Goal: Task Accomplishment & Management: Complete application form

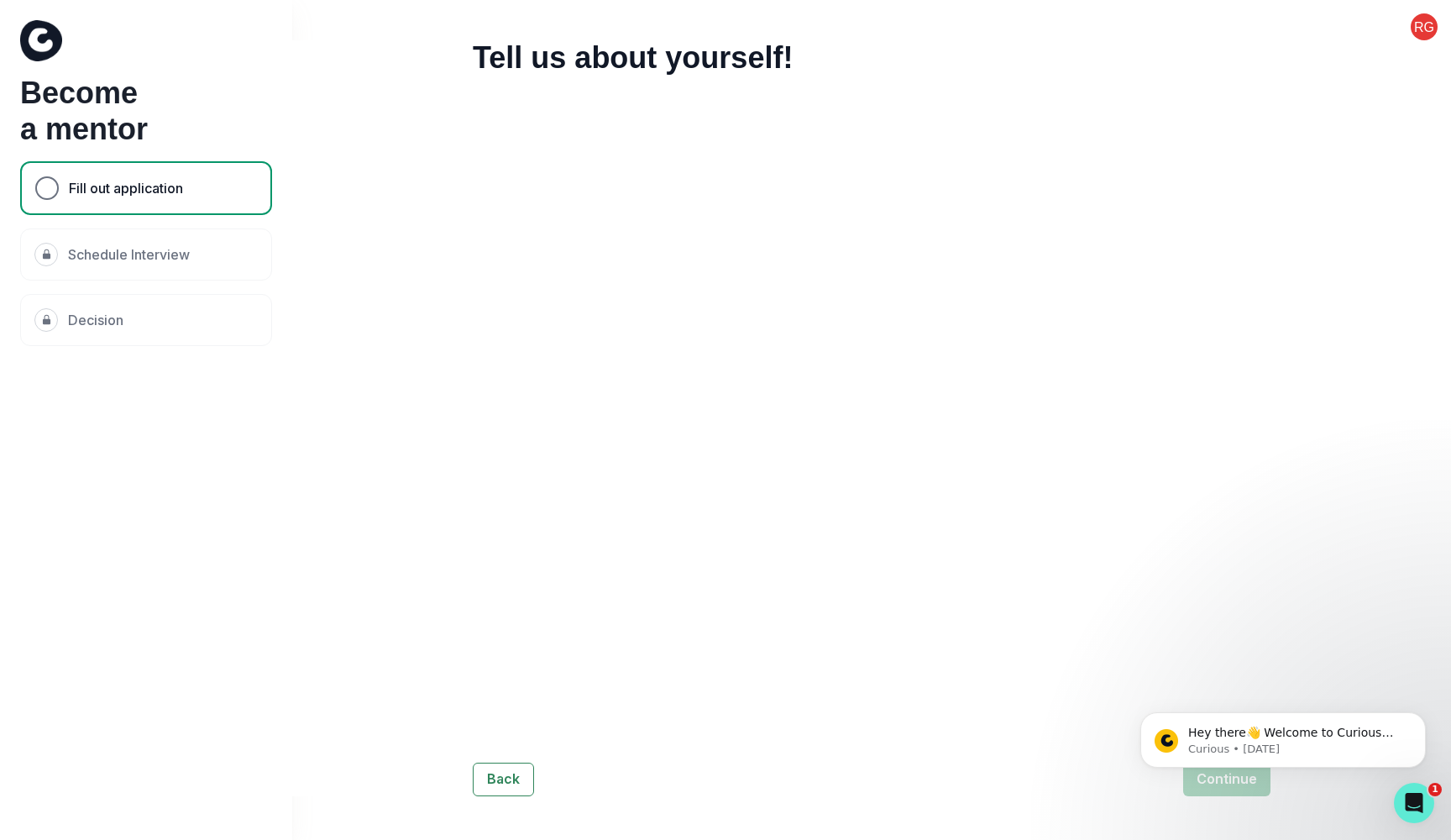
click at [191, 184] on div "Fill out application" at bounding box center [146, 187] width 252 height 54
click at [485, 779] on button "Back" at bounding box center [503, 779] width 61 height 34
select select "2027"
select select "Other"
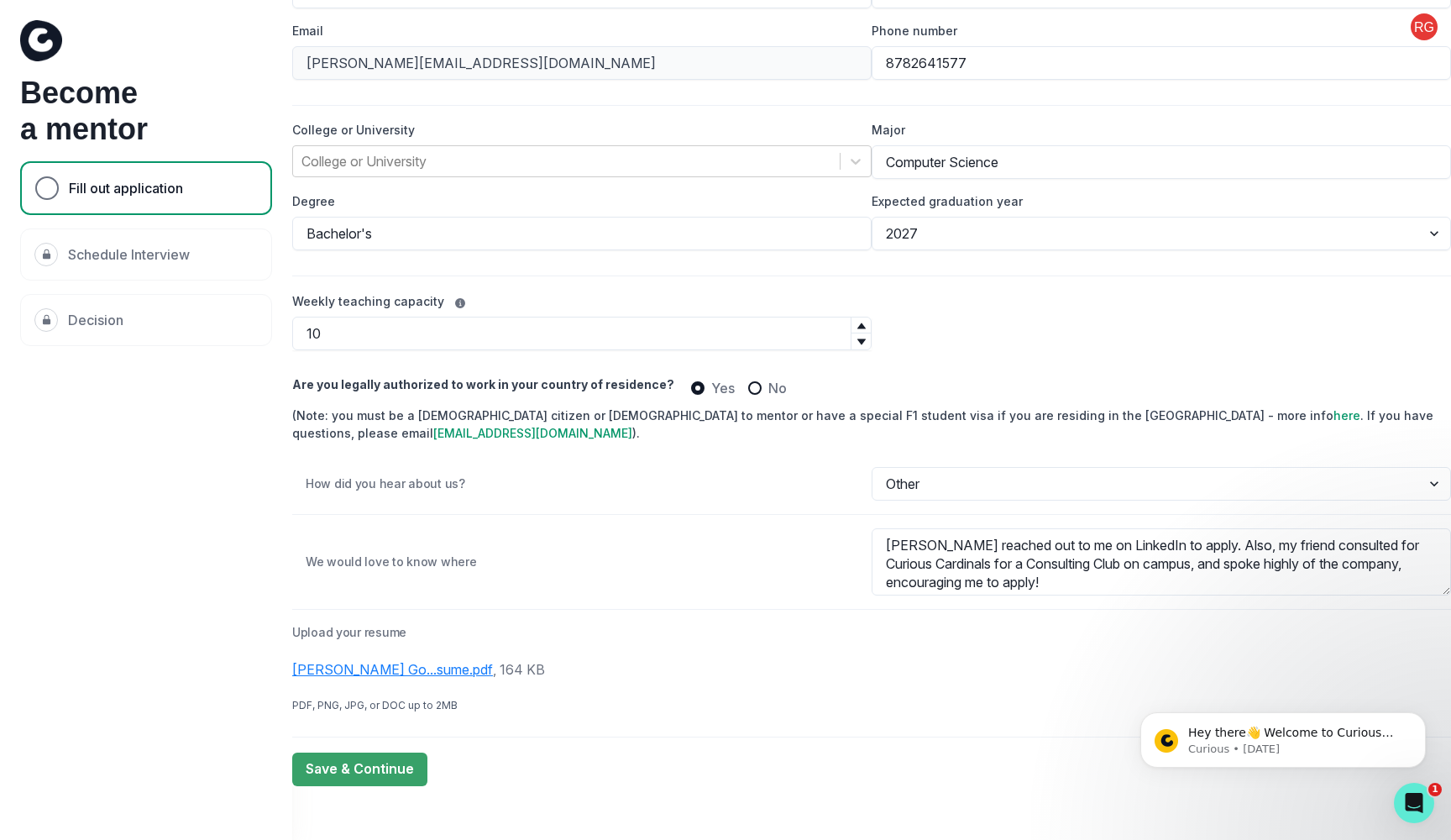
scroll to position [166, 0]
click at [1421, 723] on button "Dismiss notification" at bounding box center [1421, 717] width 22 height 22
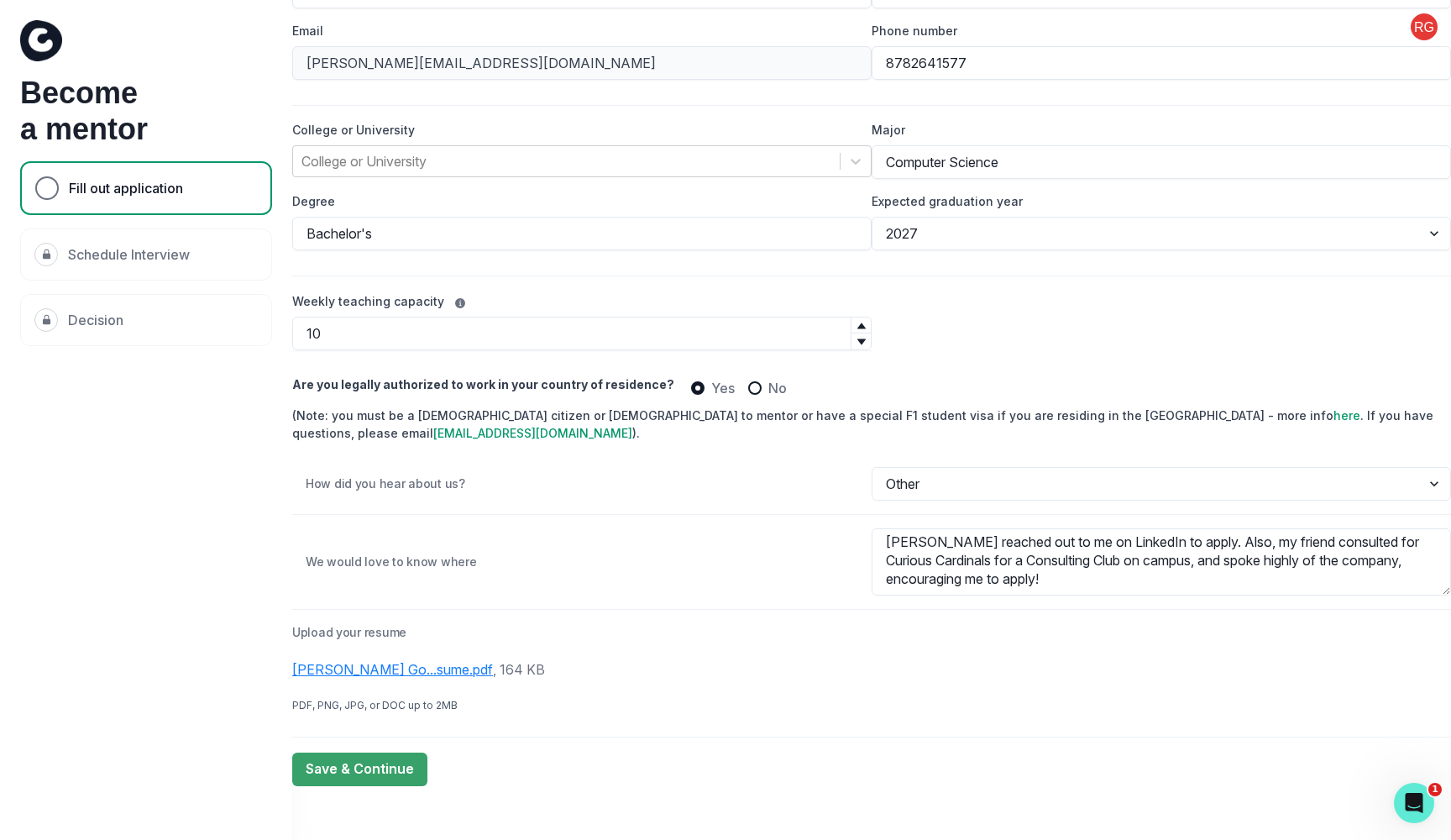
scroll to position [4, 0]
click at [379, 666] on div "[PERSON_NAME] Go...sume.pdf" at bounding box center [393, 670] width 201 height 17
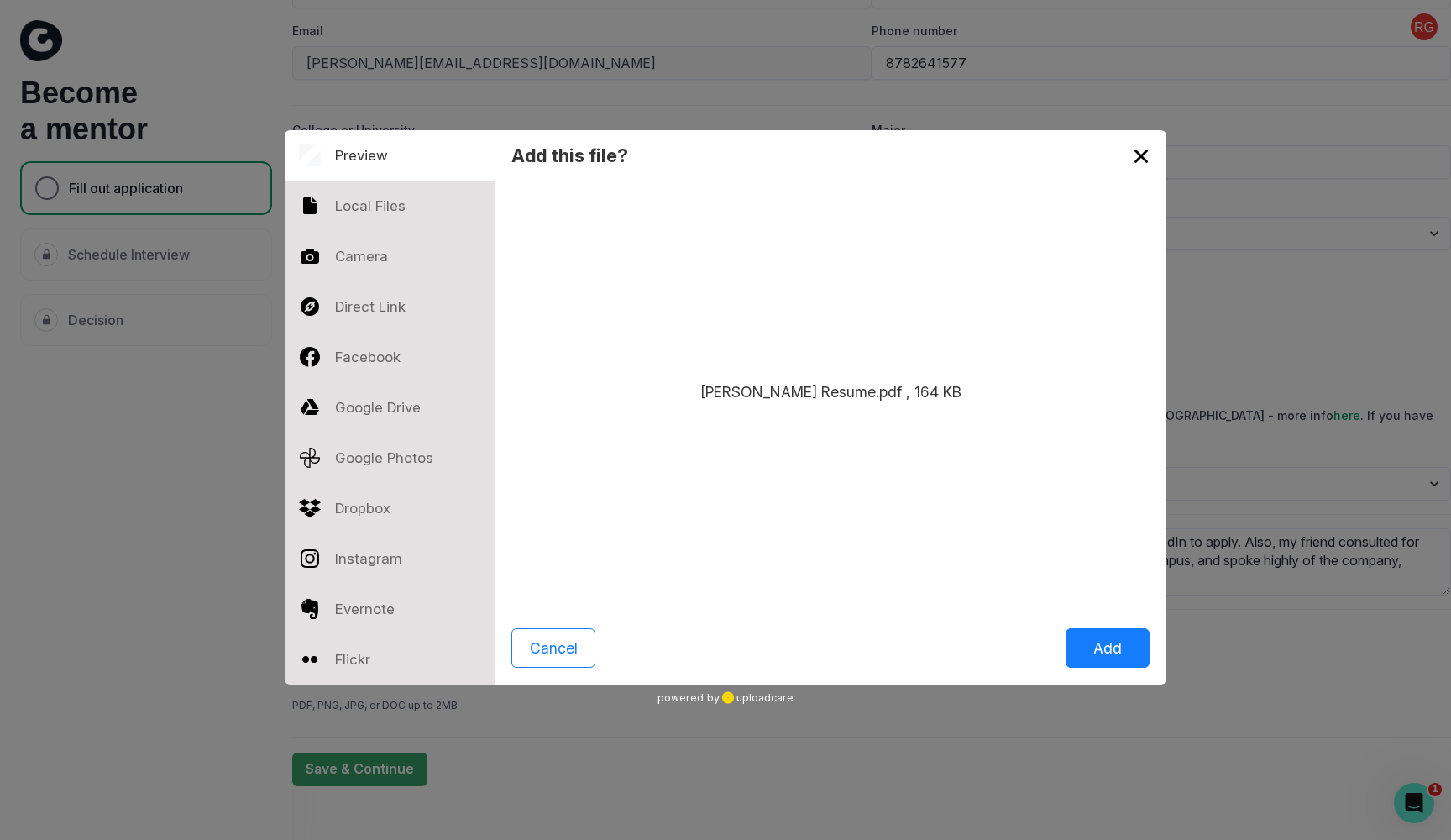
click at [857, 396] on div "[PERSON_NAME] Resume.pdf , 164 KB" at bounding box center [830, 392] width 261 height 21
click at [1148, 650] on button "Add" at bounding box center [1108, 648] width 84 height 40
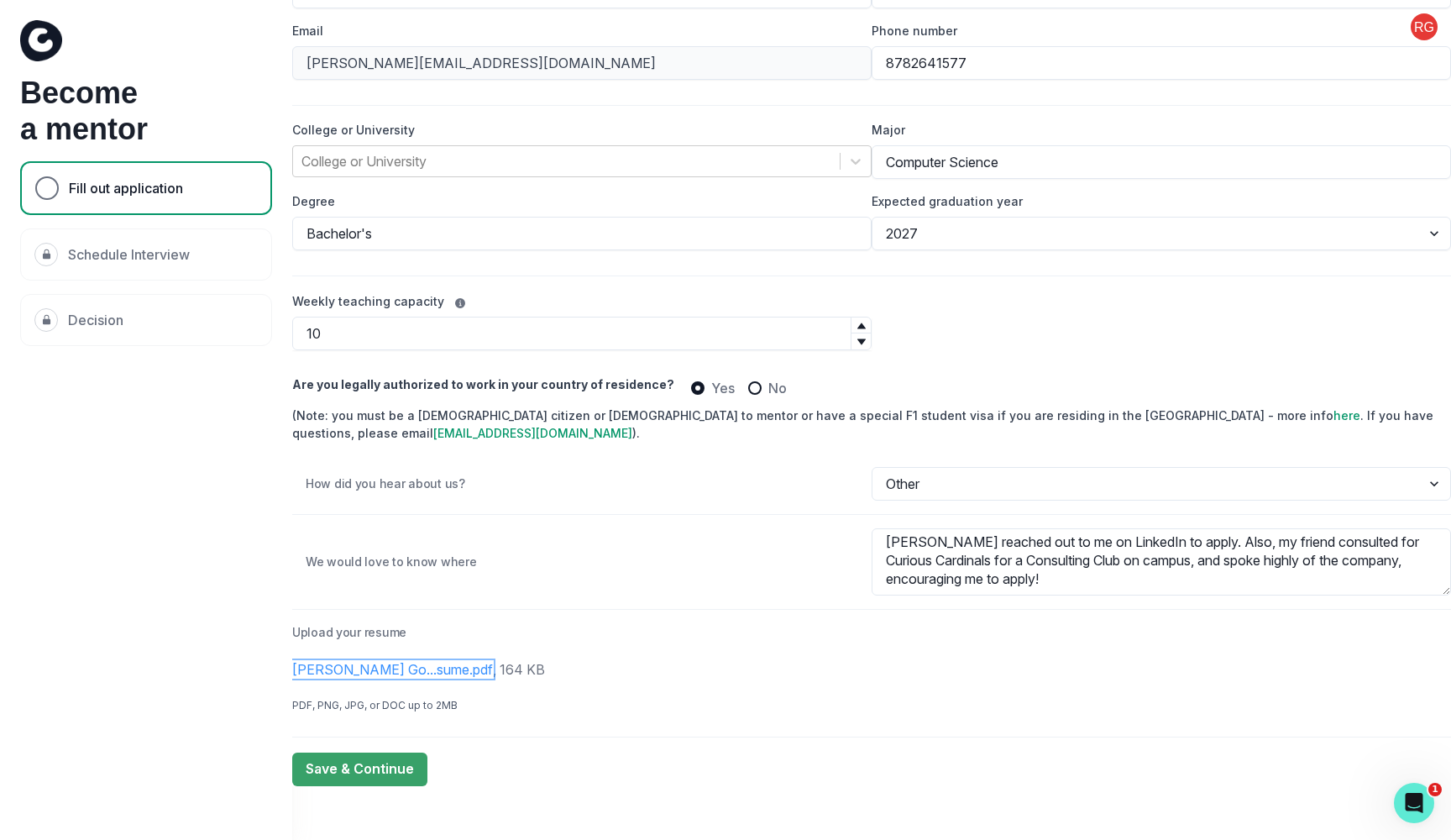
click at [416, 665] on div "[PERSON_NAME] Go...sume.pdf" at bounding box center [393, 670] width 201 height 17
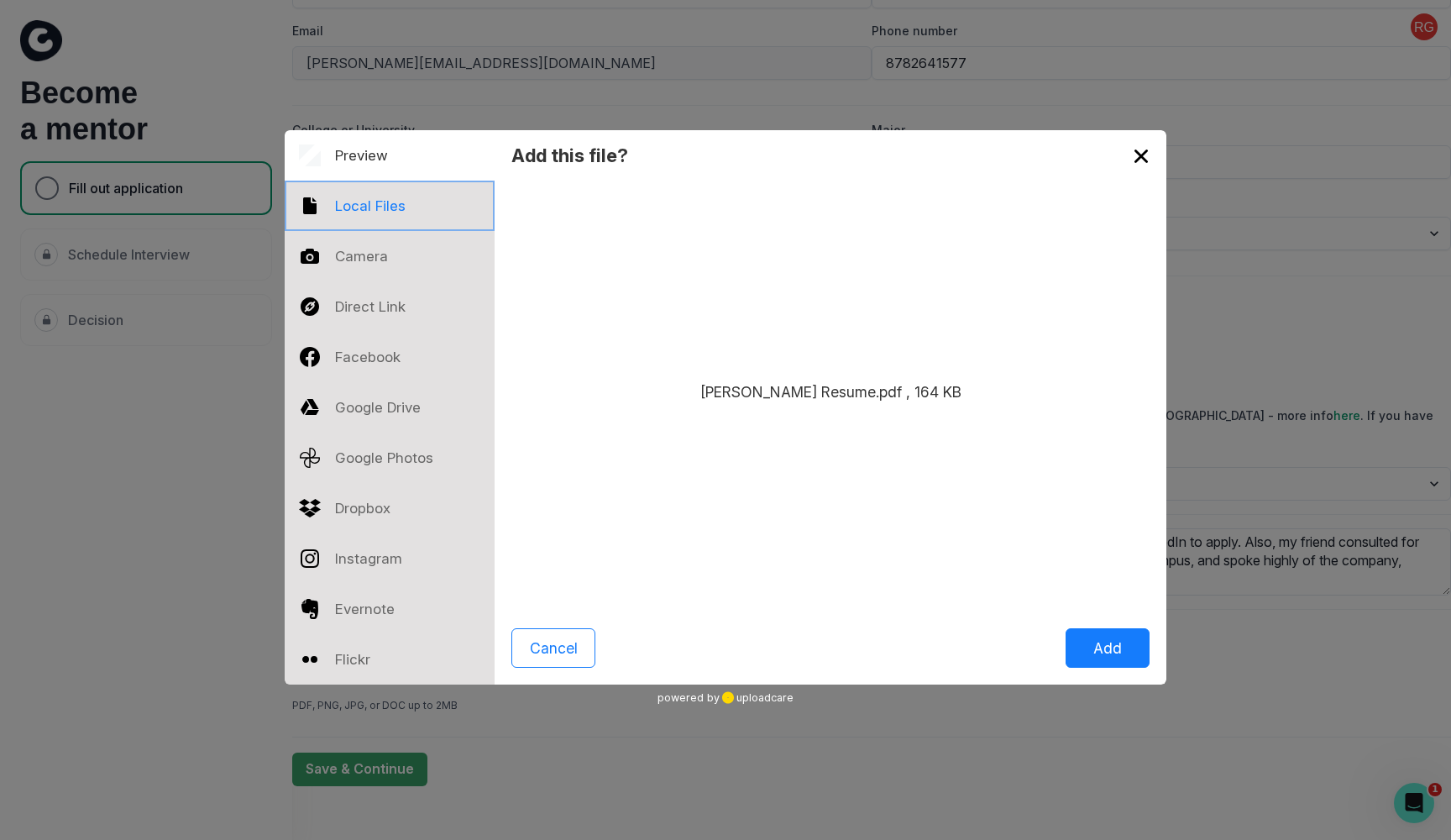
click at [421, 212] on div at bounding box center [390, 205] width 210 height 50
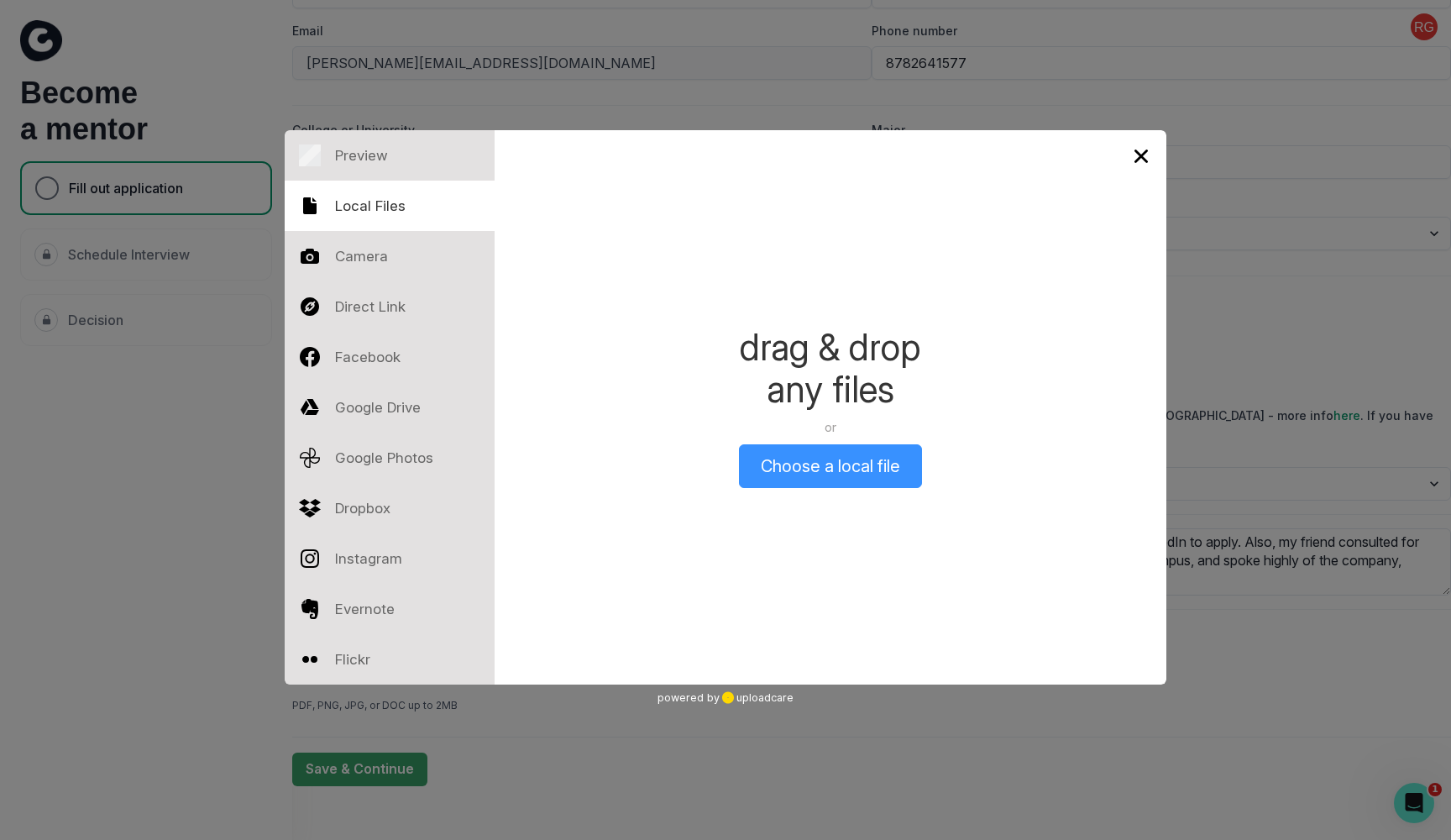
click at [836, 476] on button "Choose a local file" at bounding box center [830, 466] width 184 height 44
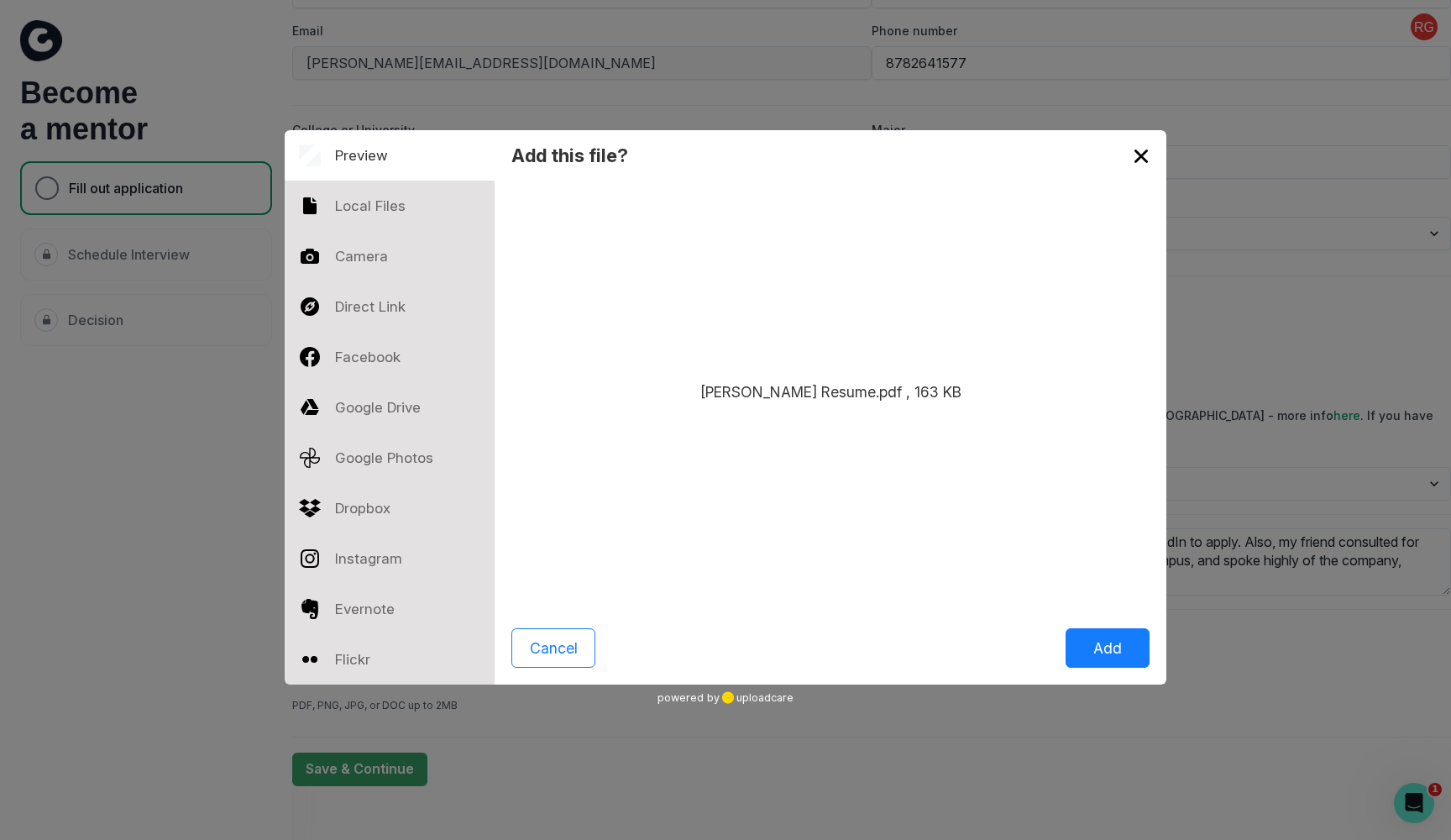
drag, startPoint x: 916, startPoint y: 395, endPoint x: 883, endPoint y: 539, distance: 147.7
click at [366, 207] on div at bounding box center [390, 205] width 210 height 50
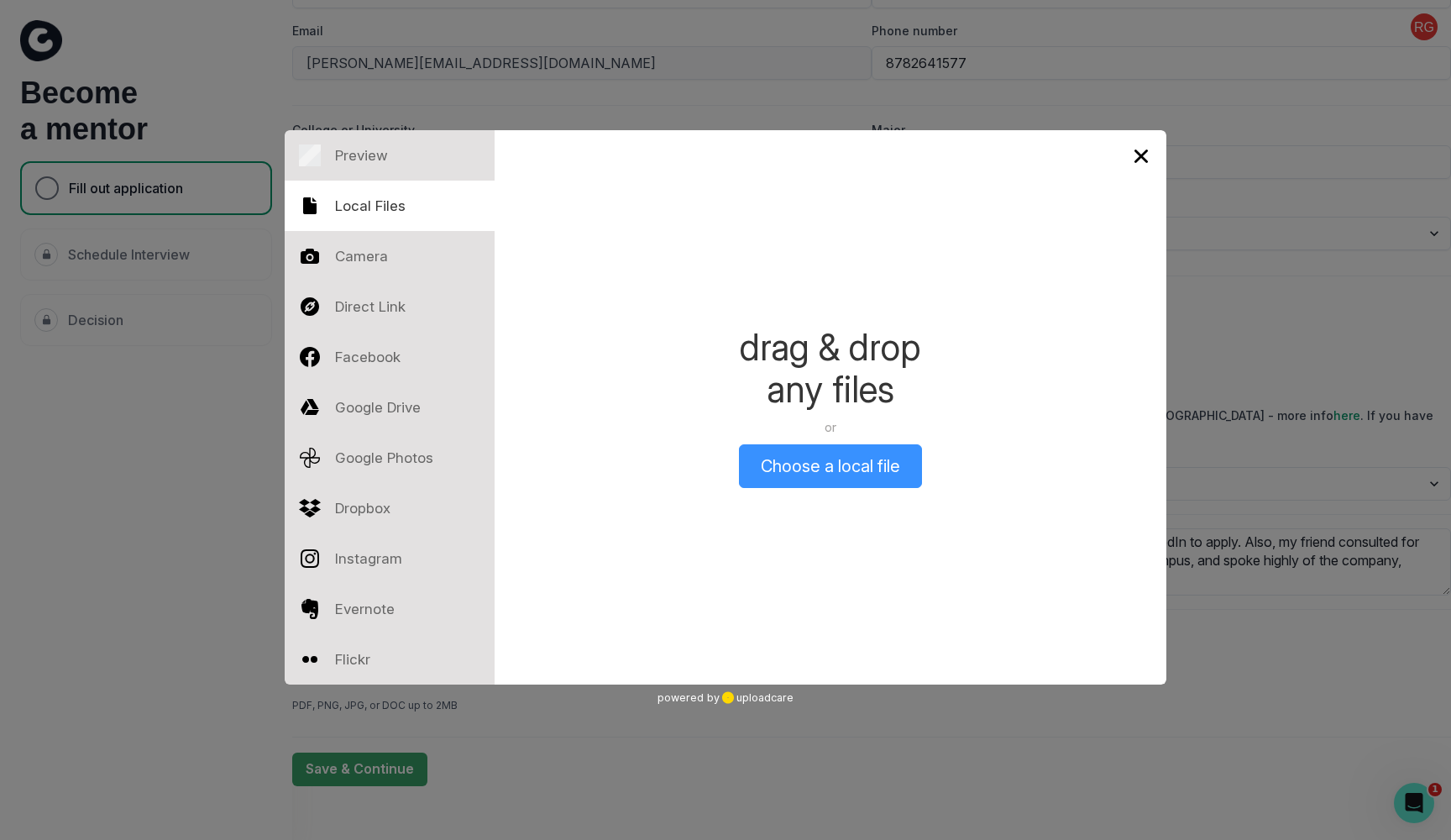
click at [786, 454] on button "Choose a local file" at bounding box center [830, 466] width 184 height 44
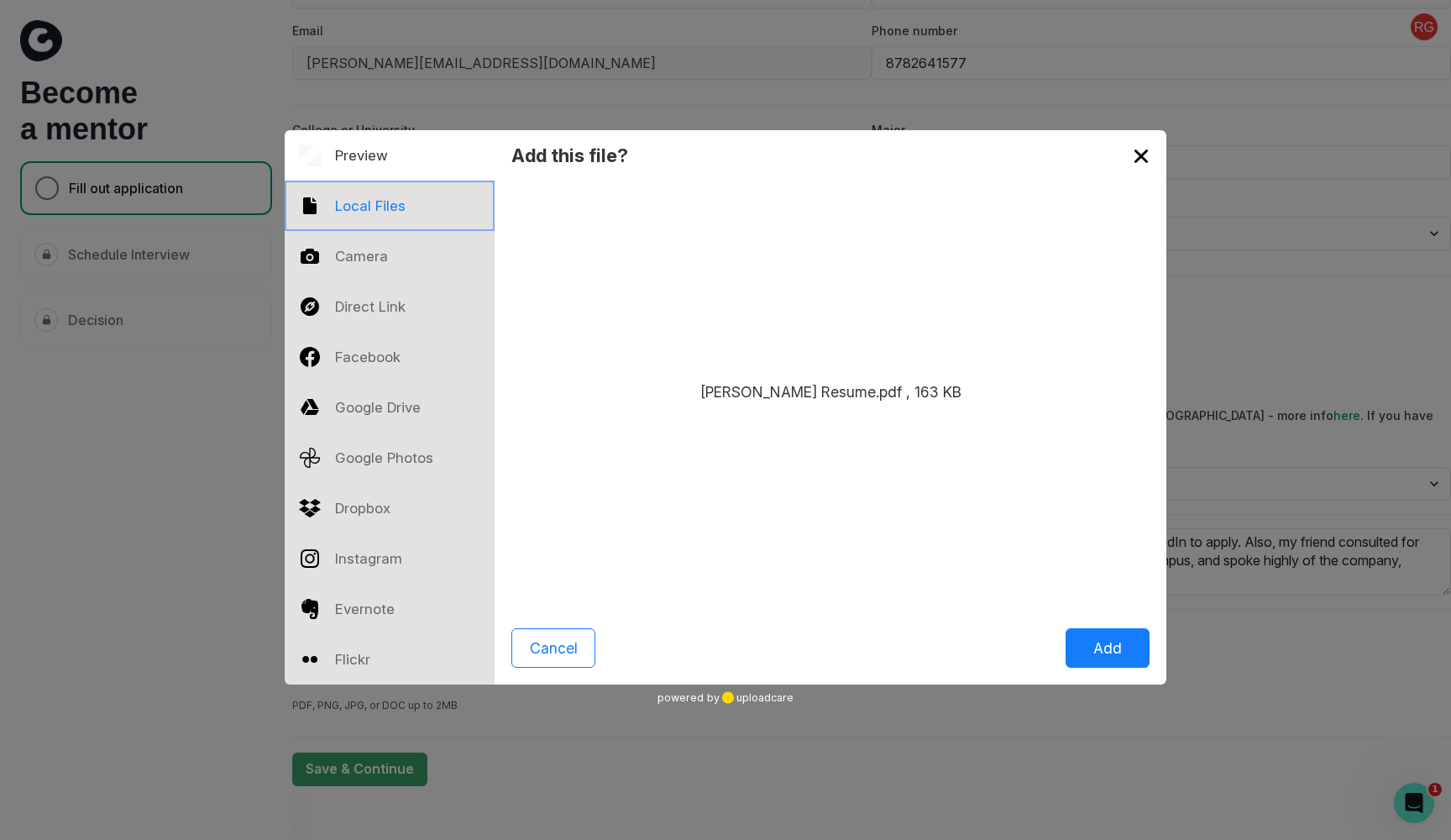
click at [393, 202] on div at bounding box center [390, 205] width 210 height 50
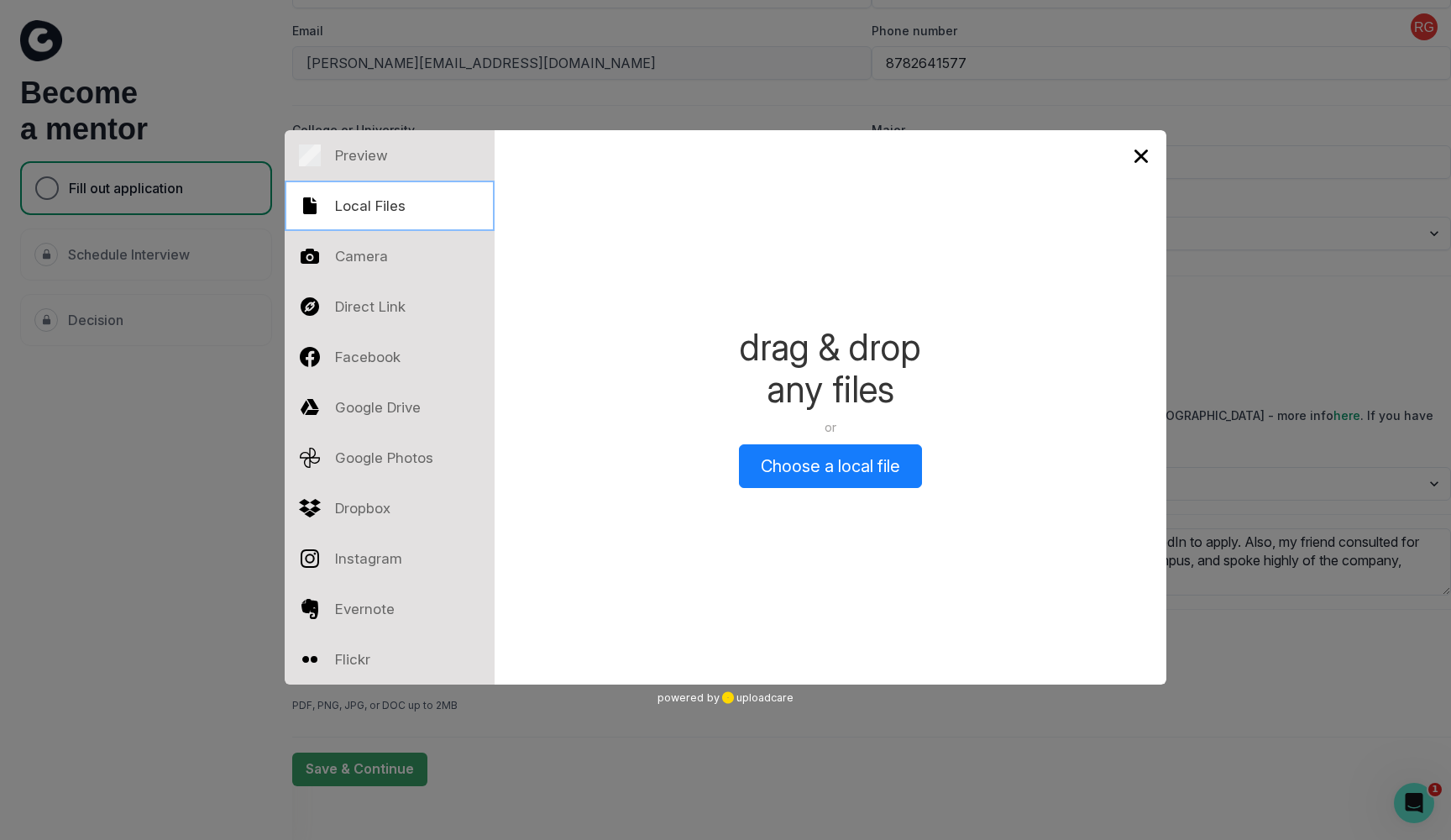
click at [393, 202] on div at bounding box center [390, 205] width 210 height 50
click at [870, 460] on button "Choose a local file" at bounding box center [830, 466] width 184 height 44
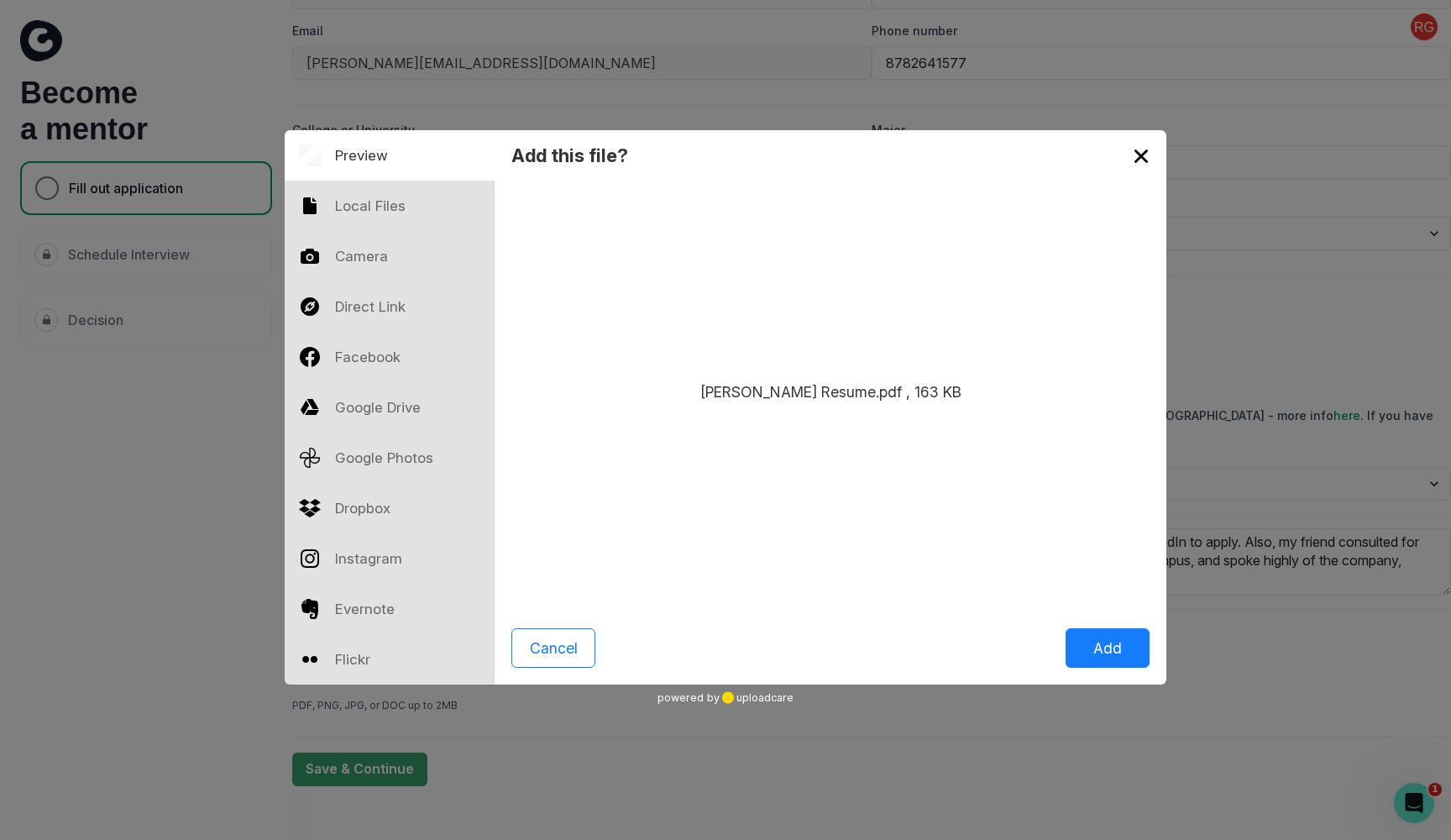
drag, startPoint x: 670, startPoint y: 240, endPoint x: 657, endPoint y: 186, distance: 55.5
click at [377, 201] on div at bounding box center [390, 205] width 210 height 50
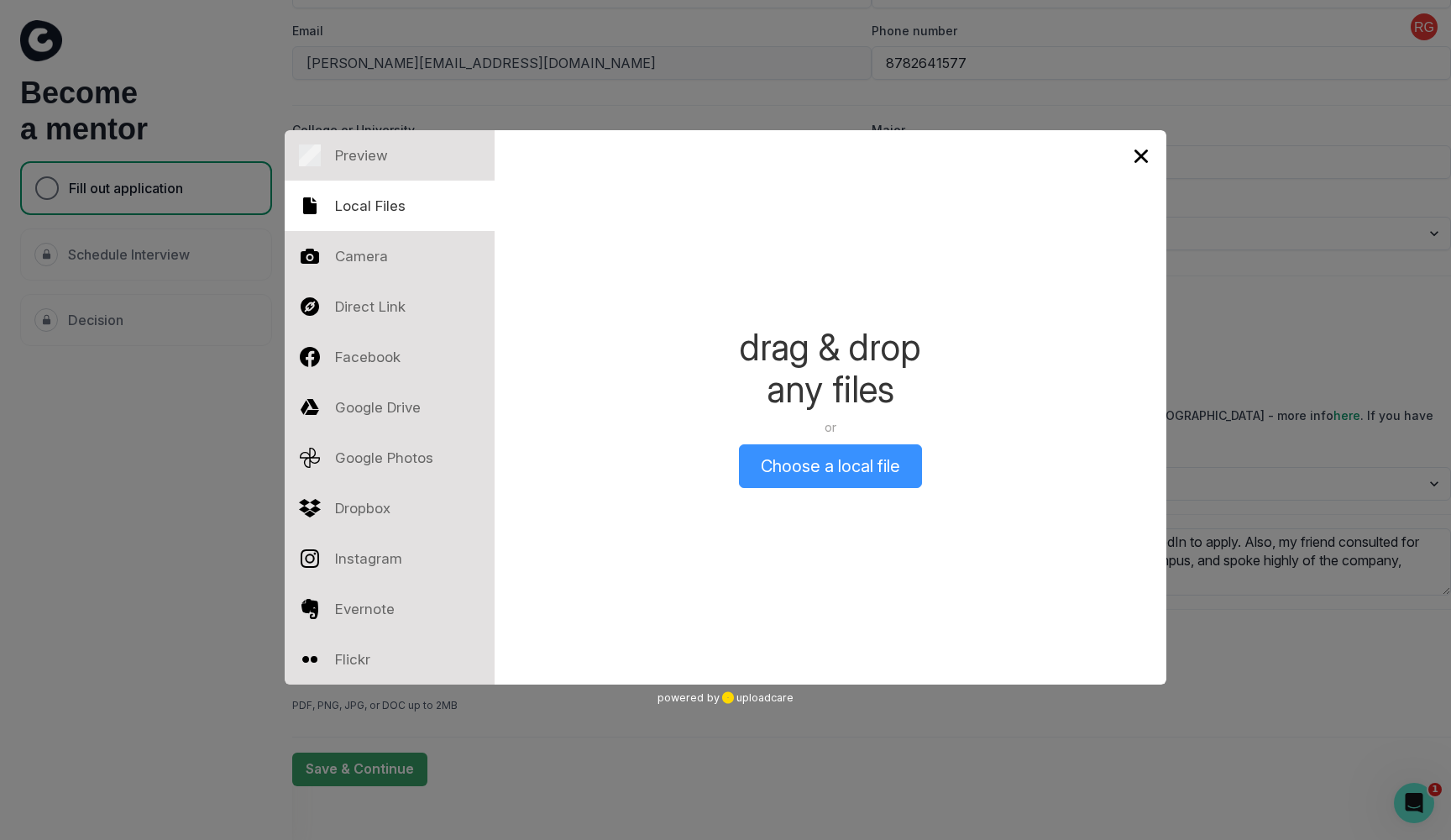
click at [789, 461] on button "Choose a local file" at bounding box center [830, 466] width 184 height 44
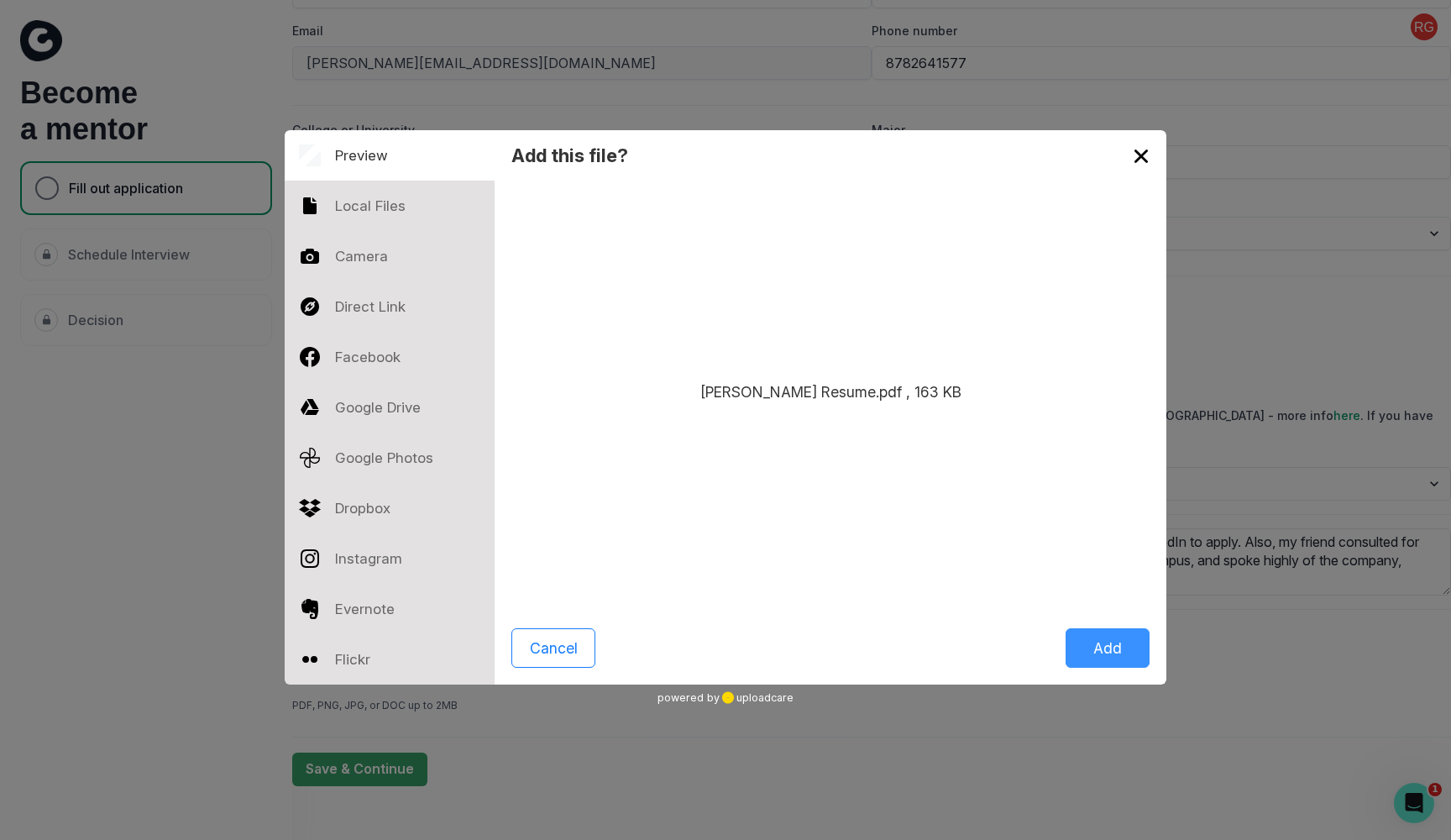
click at [1100, 639] on button "Add" at bounding box center [1108, 648] width 84 height 40
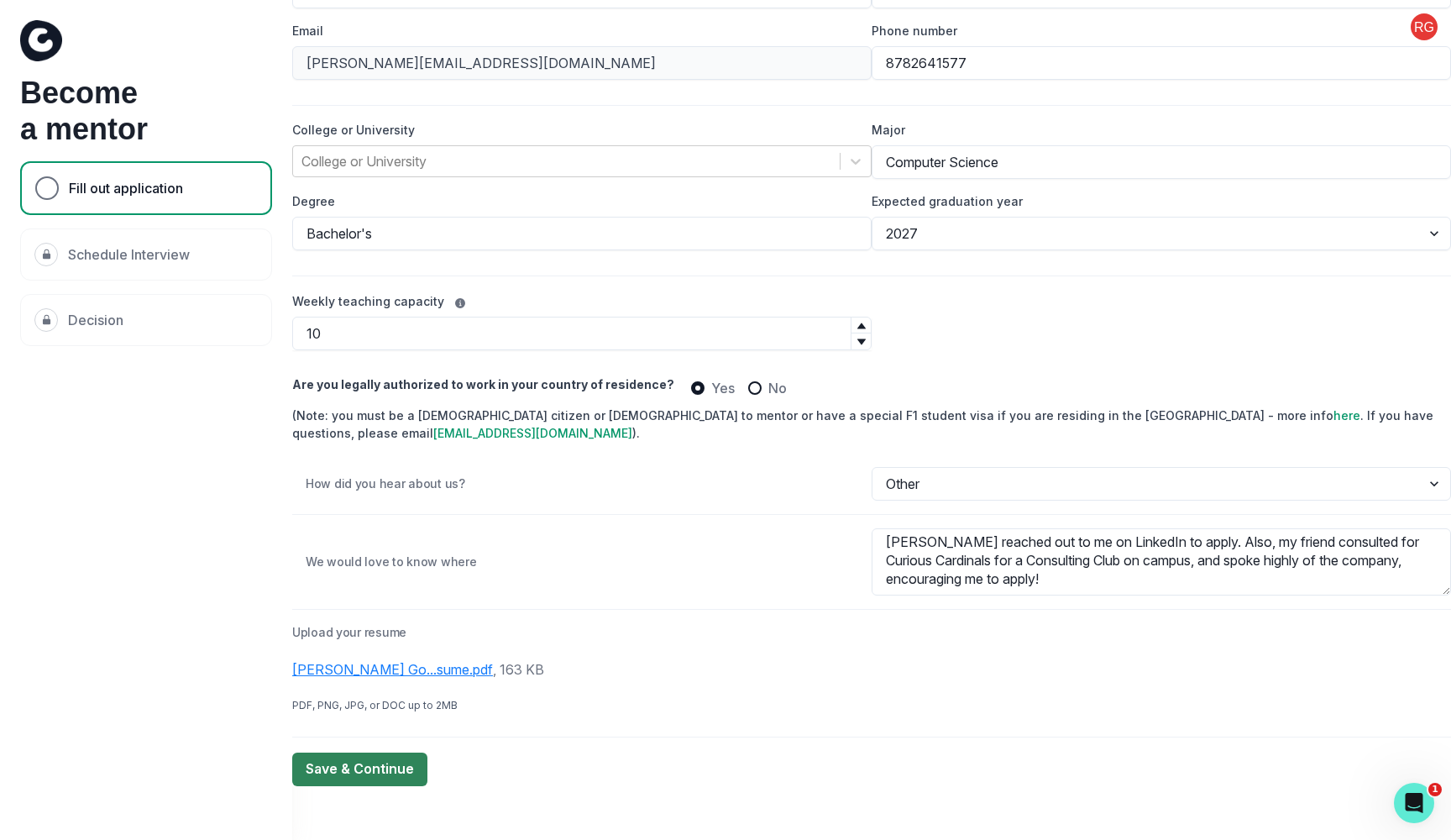
click at [360, 772] on button "Save & Continue" at bounding box center [359, 769] width 135 height 34
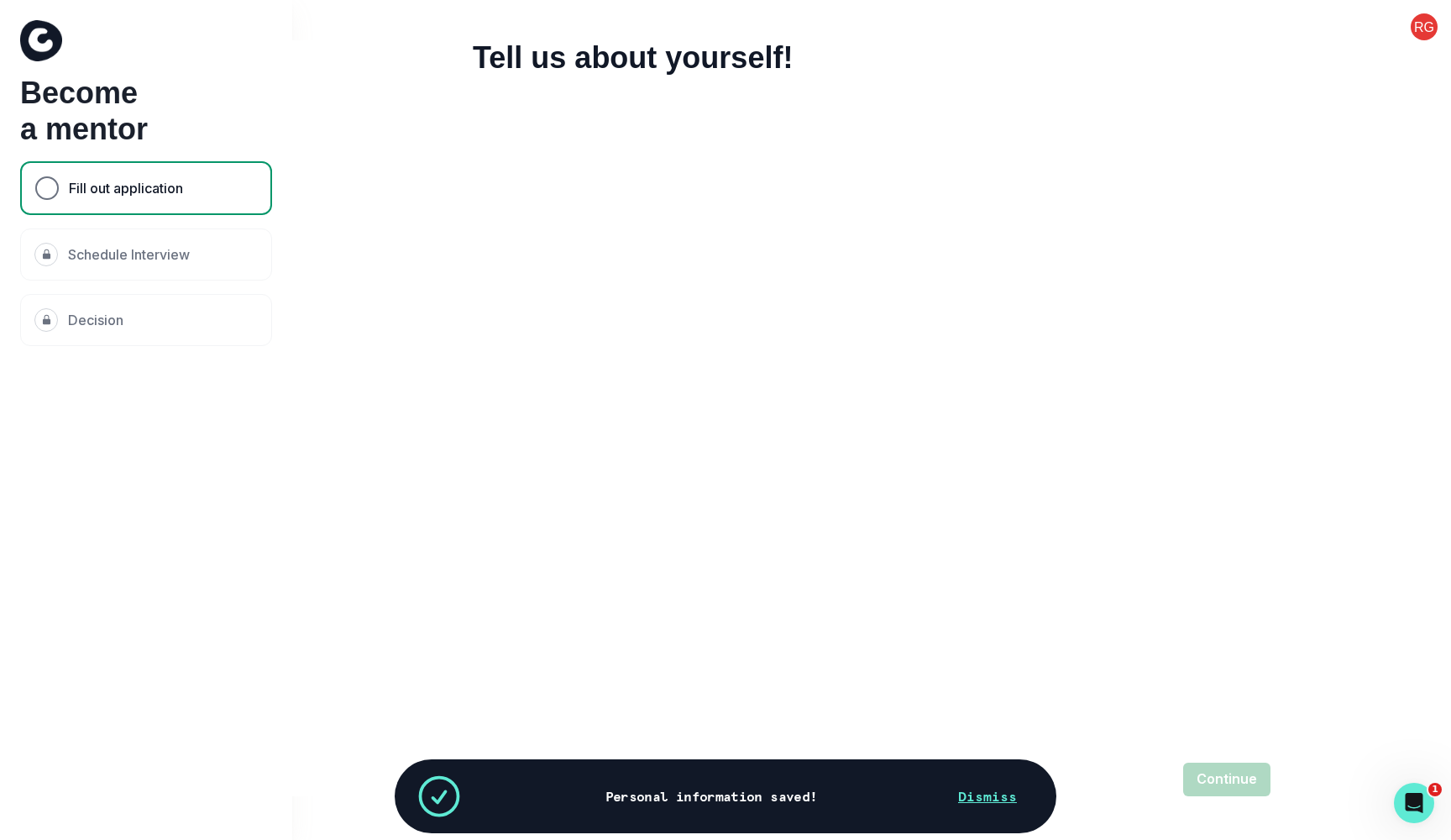
scroll to position [0, 0]
click at [1418, 805] on icon "Open Intercom Messenger" at bounding box center [1414, 802] width 27 height 27
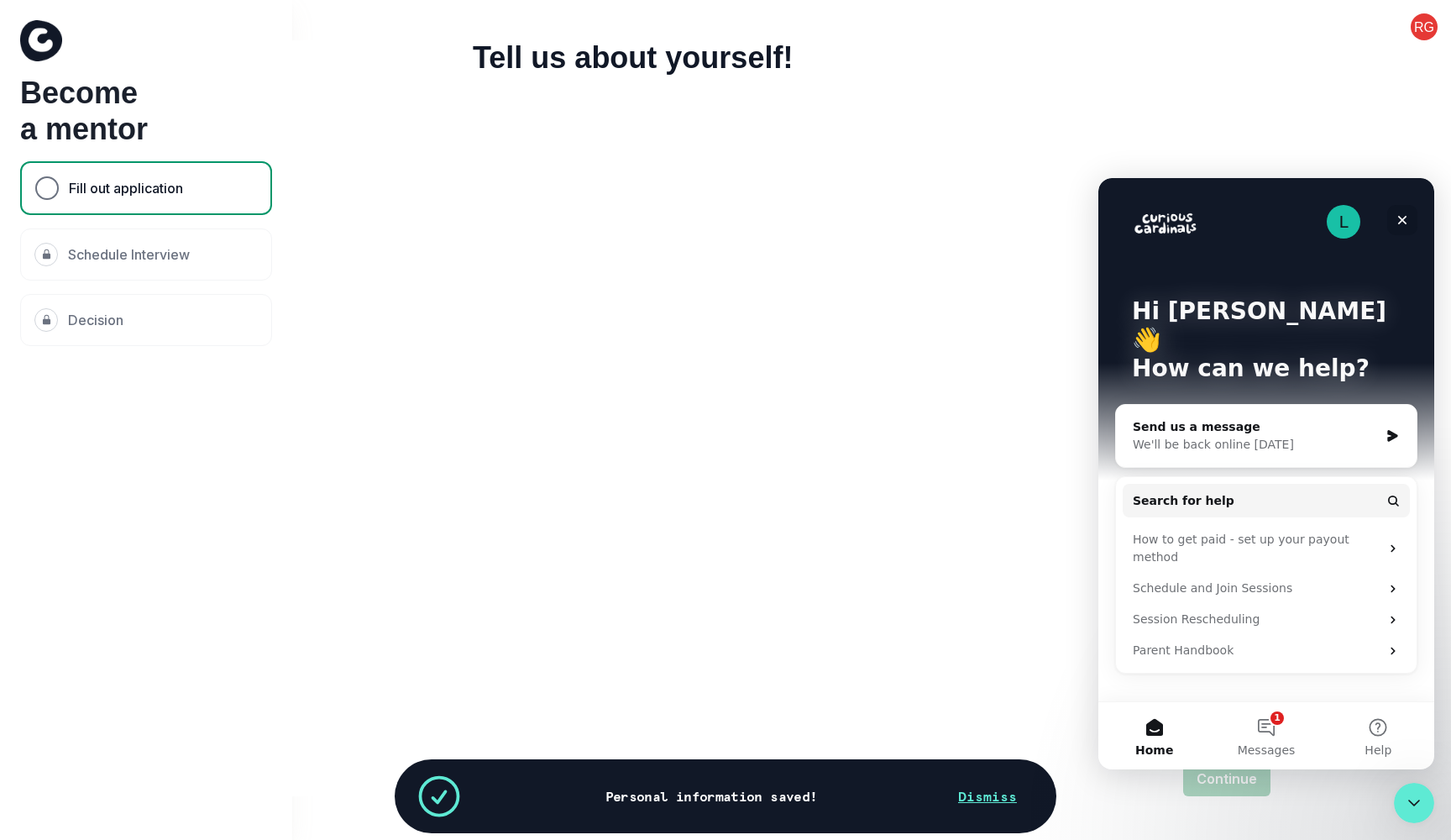
click at [1391, 221] on div "Close" at bounding box center [1403, 220] width 30 height 30
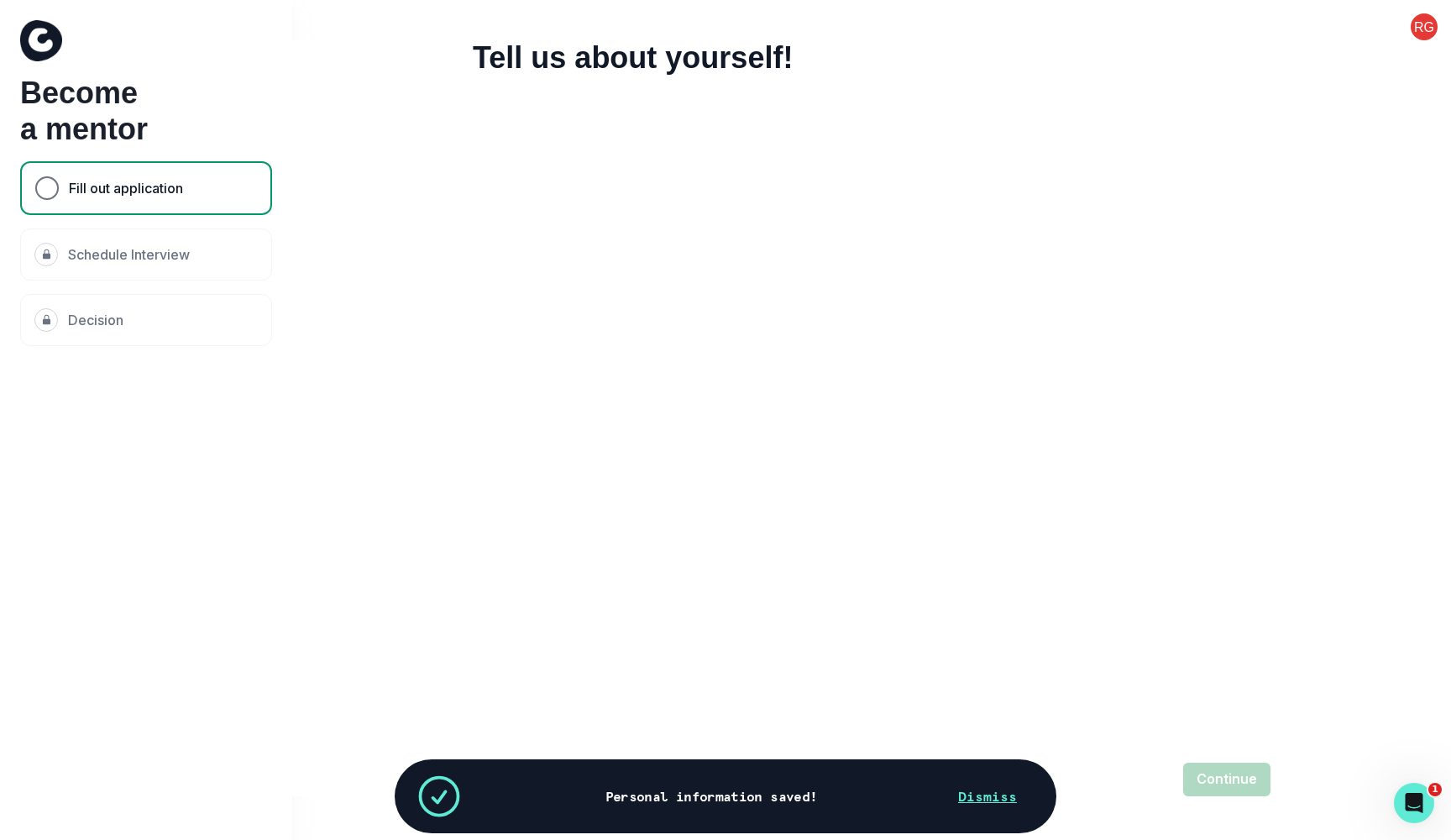
click at [1421, 804] on icon "Open Intercom Messenger" at bounding box center [1414, 802] width 27 height 27
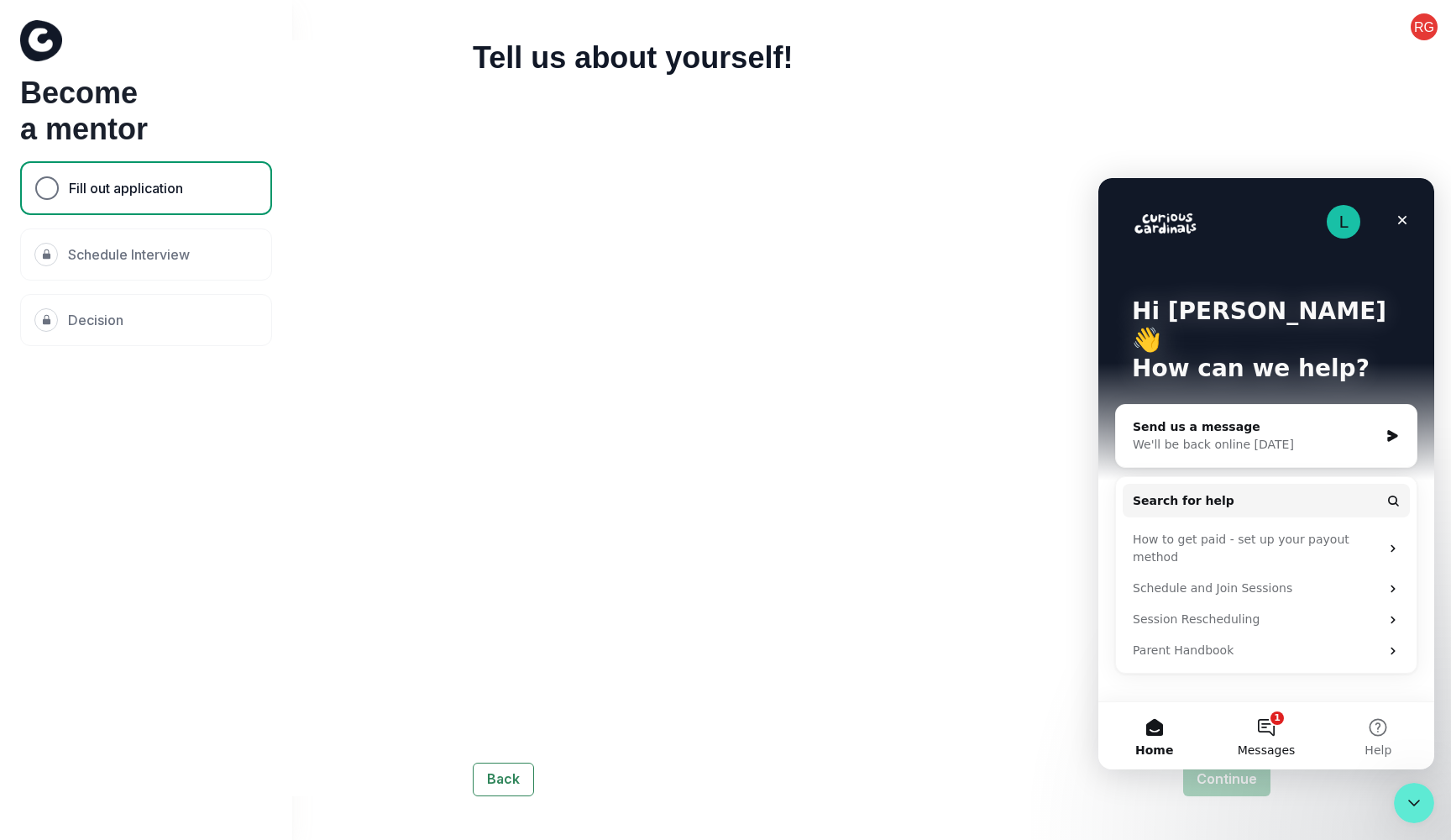
click at [1259, 734] on button "1 Messages" at bounding box center [1266, 735] width 112 height 67
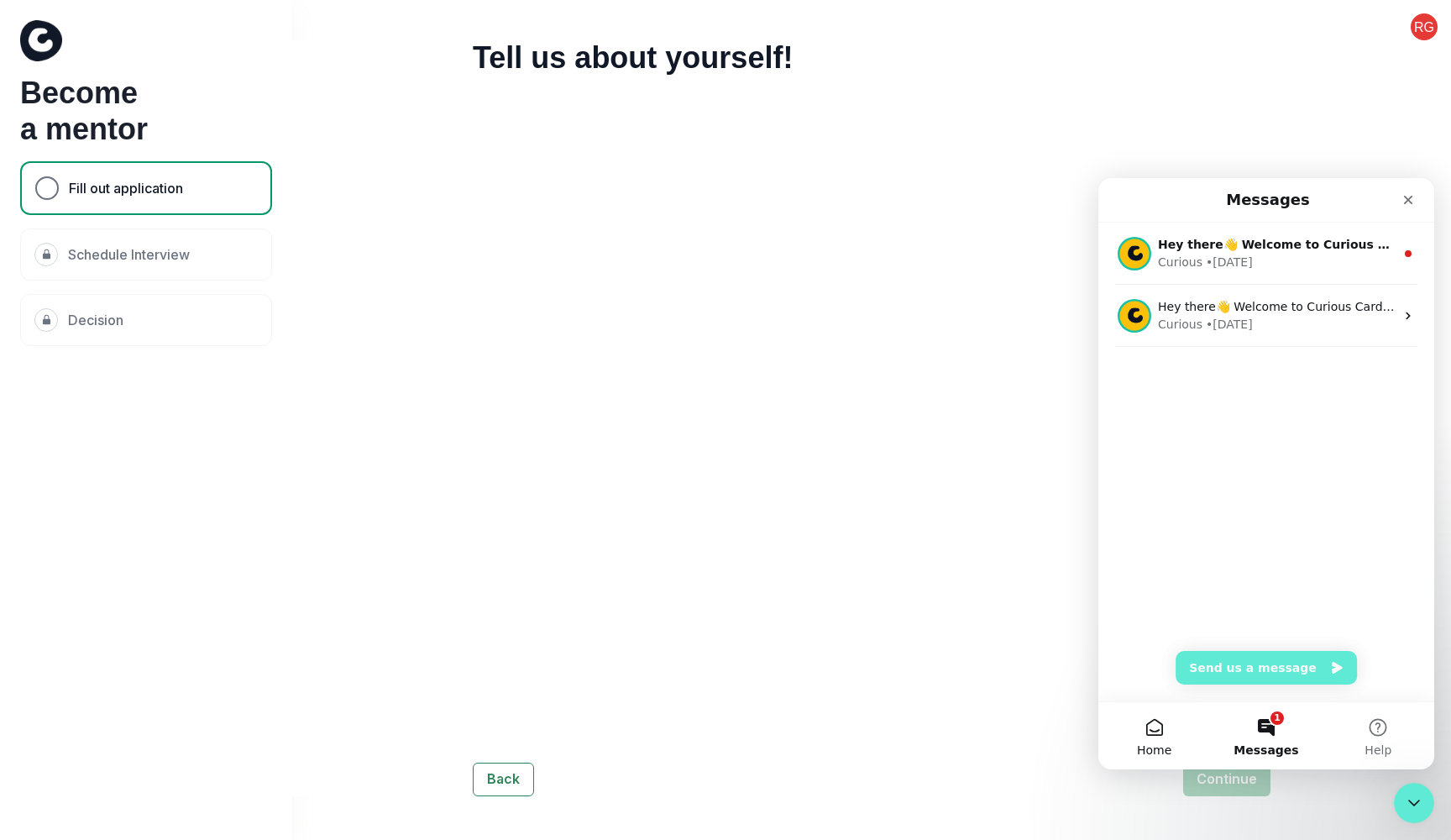
click at [1177, 731] on button "Home" at bounding box center [1154, 735] width 112 height 67
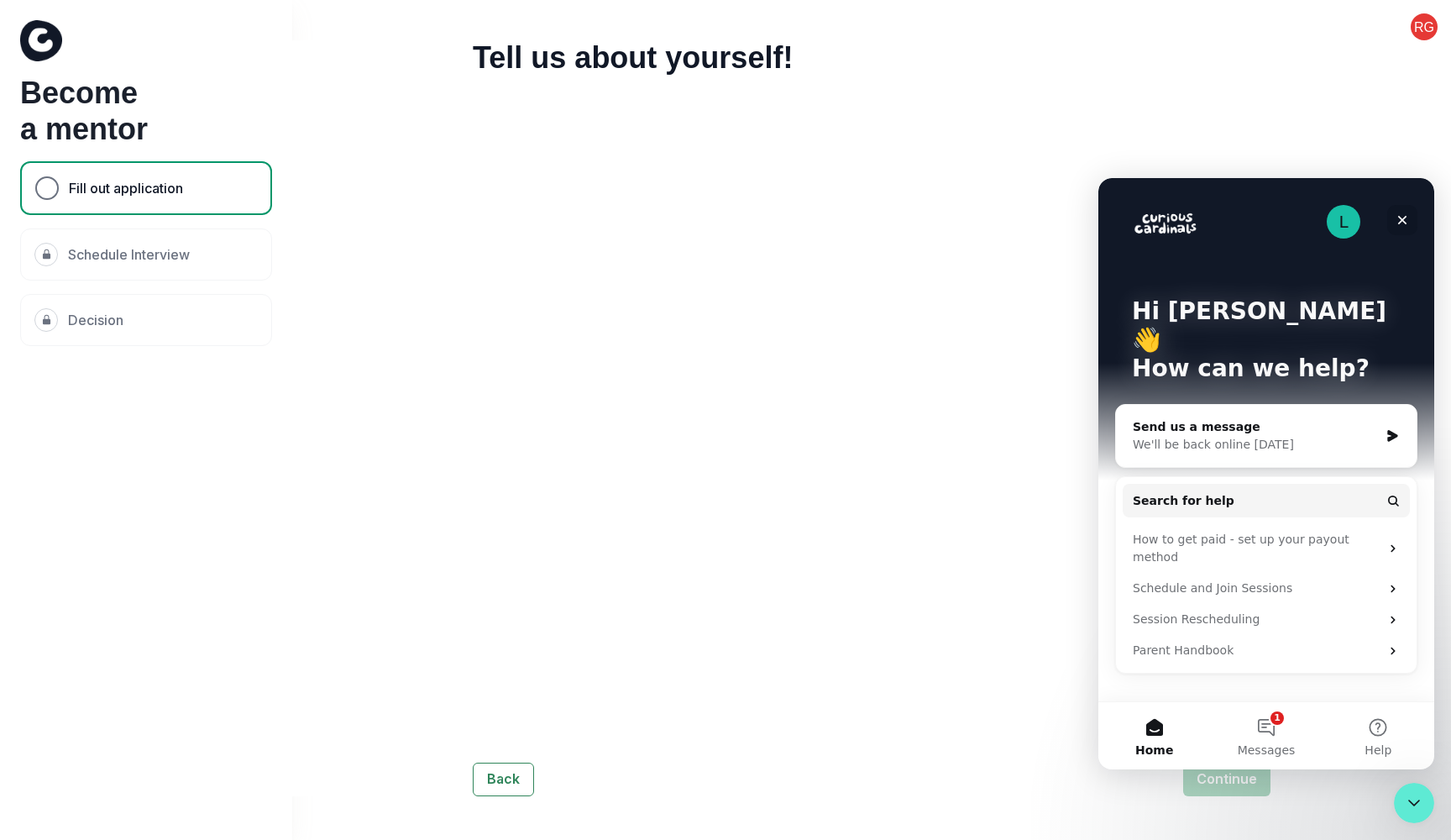
drag, startPoint x: 1398, startPoint y: 213, endPoint x: 2496, endPoint y: 423, distance: 1117.9
click at [1398, 213] on icon "Close" at bounding box center [1402, 219] width 13 height 13
